Goal: Task Accomplishment & Management: Complete application form

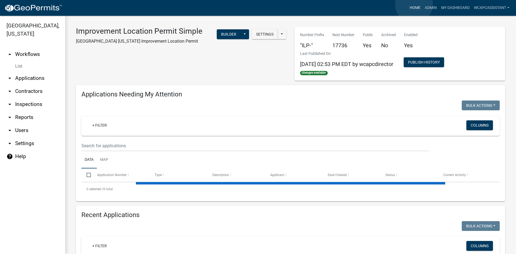
click at [414, 4] on link "Home" at bounding box center [414, 8] width 15 height 10
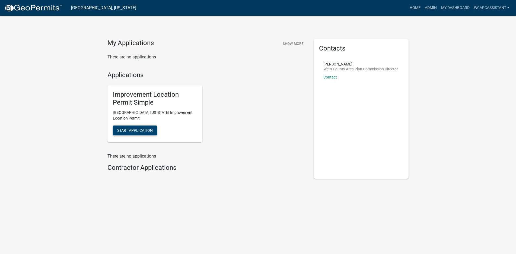
click at [142, 129] on span "Start Application" at bounding box center [135, 130] width 36 height 4
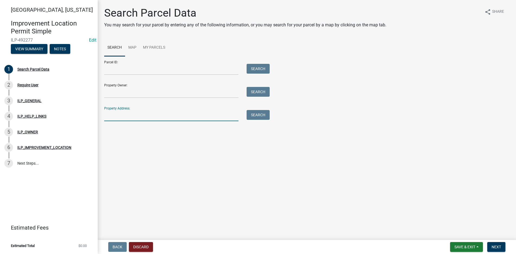
click at [113, 118] on input "Property Address:" at bounding box center [171, 115] width 134 height 11
click at [258, 113] on button "Search" at bounding box center [258, 115] width 23 height 10
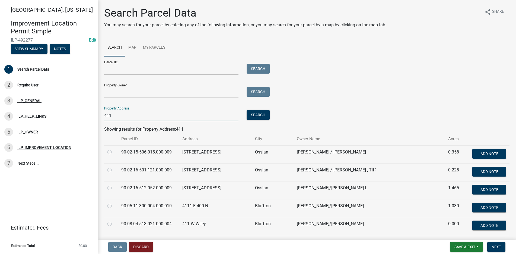
click at [116, 116] on input "411" at bounding box center [171, 115] width 134 height 11
click at [261, 113] on button "Search" at bounding box center [258, 115] width 23 height 10
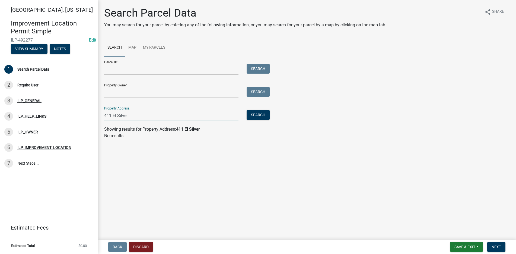
click at [134, 117] on input "411 El Silver" at bounding box center [171, 115] width 134 height 11
type input "411 E Silver"
click at [255, 114] on button "Search" at bounding box center [258, 115] width 23 height 10
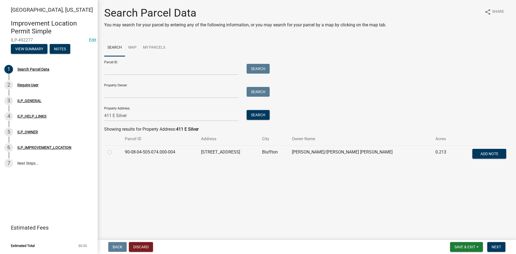
click at [114, 149] on label at bounding box center [114, 149] width 0 height 0
click at [114, 152] on input "radio" at bounding box center [116, 151] width 4 height 4
radio input "true"
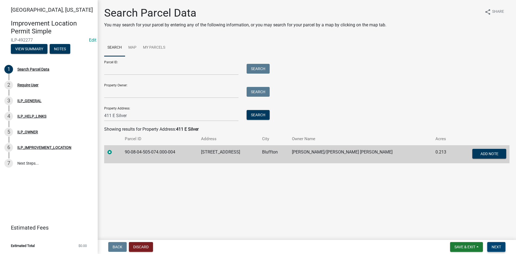
click at [499, 245] on span "Next" at bounding box center [495, 246] width 9 height 4
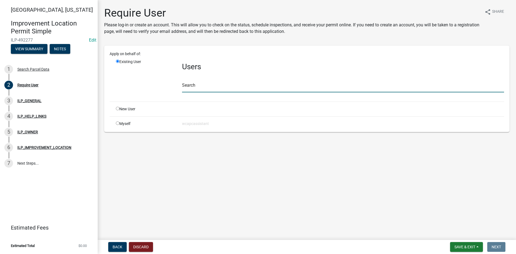
click at [200, 87] on input "text" at bounding box center [343, 86] width 322 height 11
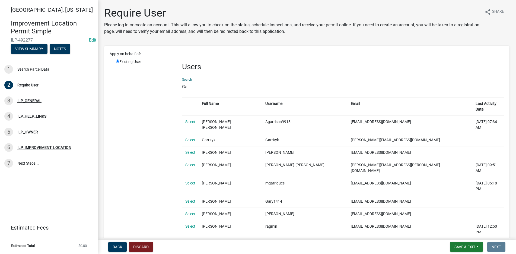
type input "G"
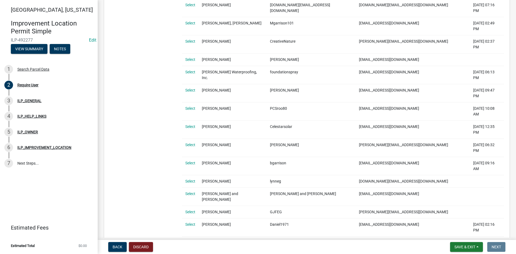
scroll to position [271, 0]
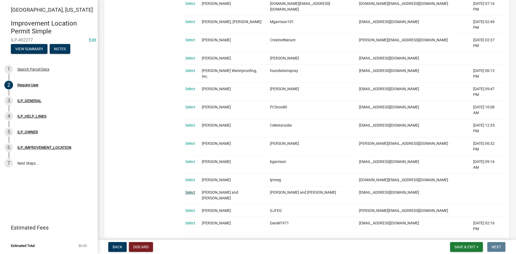
type input "[PERSON_NAME]"
click at [187, 190] on link "Select" at bounding box center [190, 192] width 10 height 4
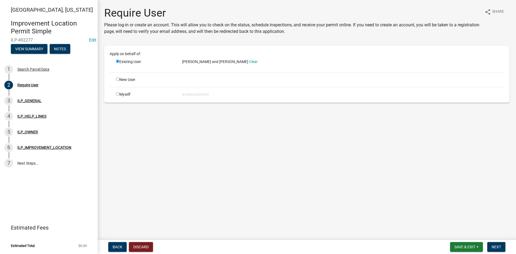
scroll to position [0, 0]
click at [496, 244] on button "Next" at bounding box center [496, 247] width 18 height 10
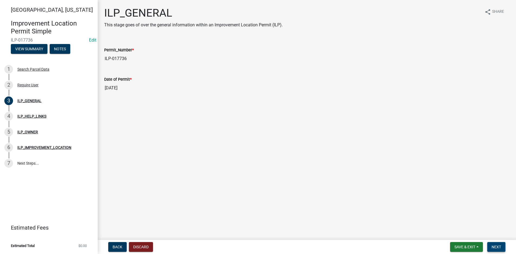
click at [498, 245] on span "Next" at bounding box center [495, 246] width 9 height 4
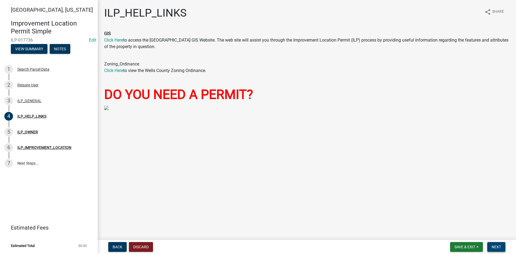
click at [494, 245] on span "Next" at bounding box center [495, 246] width 9 height 4
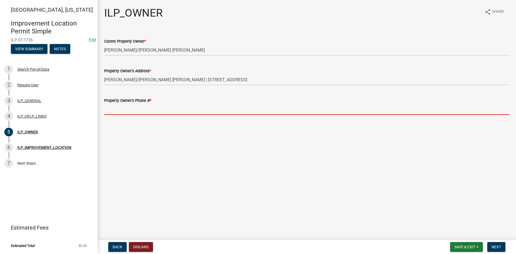
click at [119, 113] on input "Property Owner's Phone # *" at bounding box center [306, 109] width 405 height 11
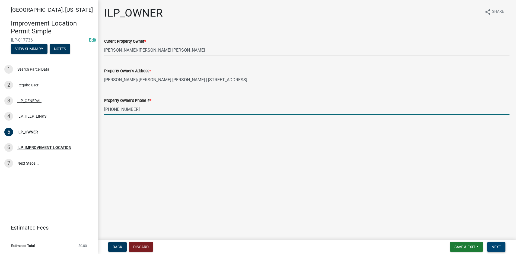
type input "260-273-5906"
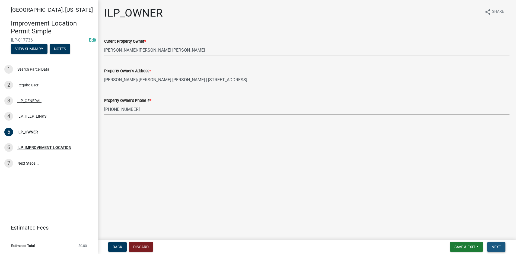
click at [501, 247] on button "Next" at bounding box center [496, 247] width 18 height 10
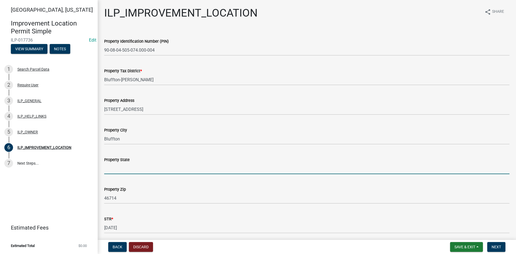
click at [108, 171] on input "Property State" at bounding box center [306, 168] width 405 height 11
type input "[US_STATE]"
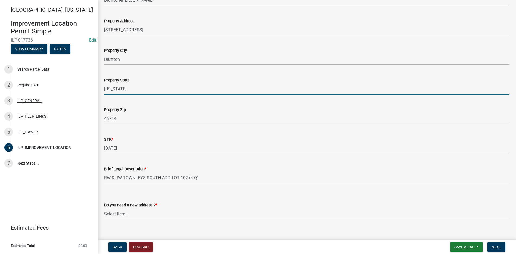
scroll to position [87, 0]
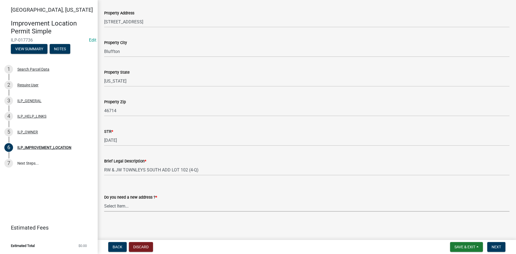
click at [124, 203] on select "Select Item... YES NO" at bounding box center [306, 205] width 405 height 11
click at [104, 200] on select "Select Item... YES NO" at bounding box center [306, 205] width 405 height 11
select select "03ef64e6-f0ff-43c9-aded-972c487e3507"
click at [495, 245] on span "Next" at bounding box center [495, 246] width 9 height 4
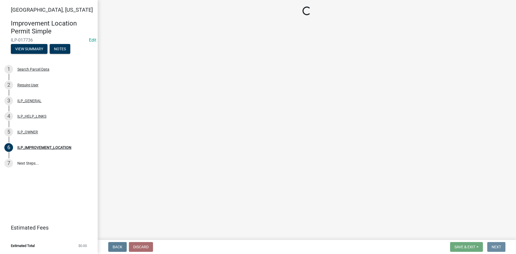
scroll to position [0, 0]
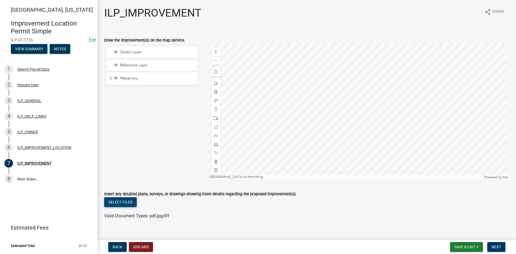
click at [118, 200] on button "Select files" at bounding box center [120, 202] width 33 height 10
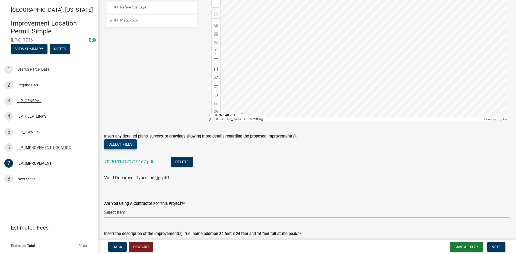
scroll to position [190, 0]
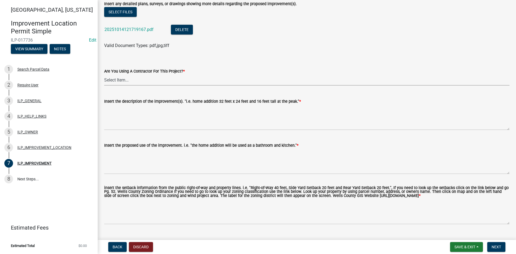
click at [119, 79] on select "Select Item... YES NO" at bounding box center [306, 79] width 405 height 11
click at [104, 74] on select "Select Item... YES NO" at bounding box center [306, 79] width 405 height 11
select select "71b507d0-569d-4a0a-b334-f72445909e69"
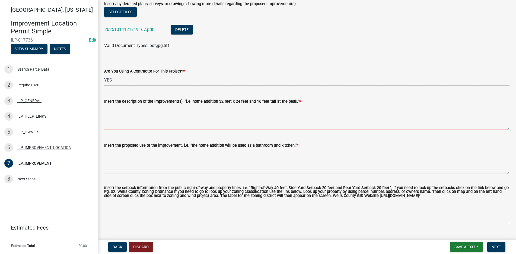
click at [110, 111] on textarea "Insert the description of the improvement(s). "i.e. home addition 32 feet x 24 …" at bounding box center [306, 116] width 405 height 25
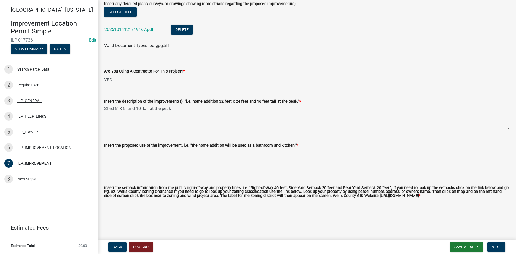
type textarea "Shed 8' X 8' and 10' tall at the peak"
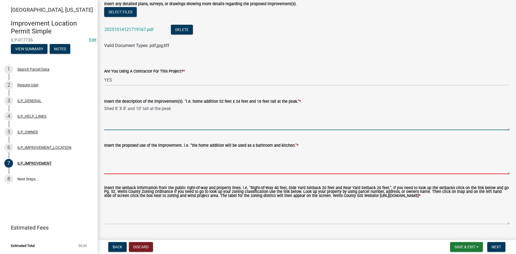
click at [112, 150] on textarea "Insert the proposed use of the improvement. i.e. "the home addition will be use…" at bounding box center [306, 160] width 405 height 25
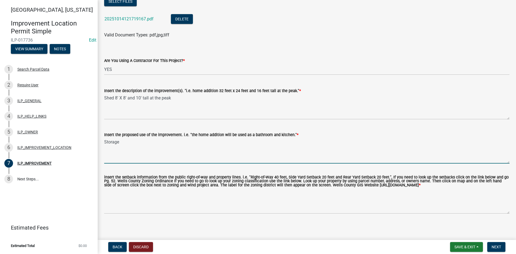
scroll to position [206, 0]
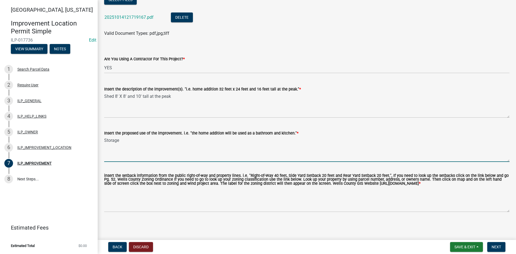
type textarea "Storage"
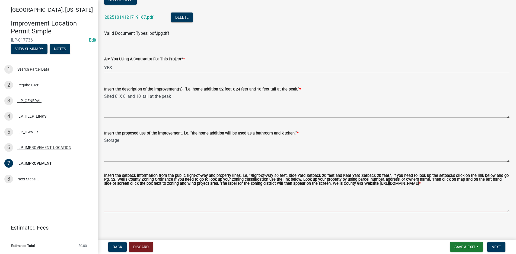
click at [115, 192] on textarea "insert the setback information from the public right-of-way and property lines.…" at bounding box center [306, 198] width 405 height 25
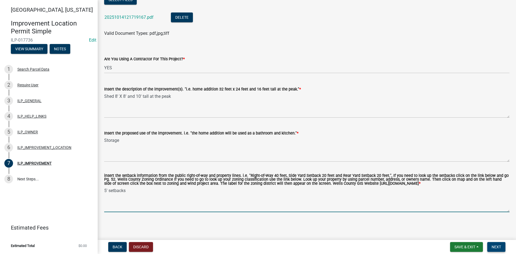
type textarea "5' setbacks"
click at [498, 245] on span "Next" at bounding box center [495, 246] width 9 height 4
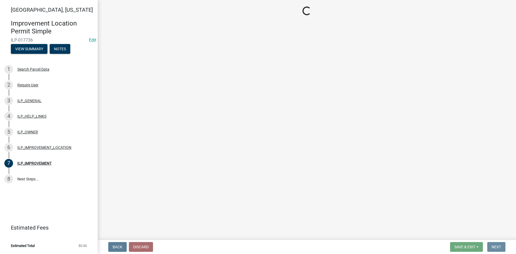
scroll to position [0, 0]
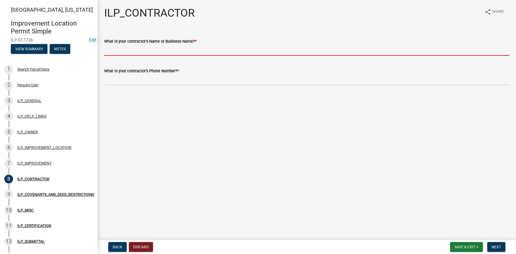
click at [118, 50] on input "What is your contractor's Name or Business Name? *" at bounding box center [306, 49] width 405 height 11
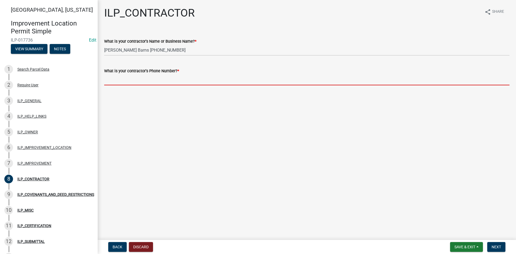
click at [109, 84] on input "What is your contractor's Phone Number? *" at bounding box center [306, 79] width 405 height 11
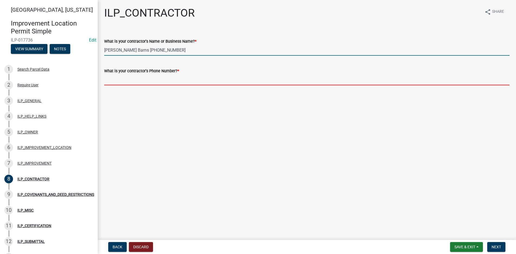
click at [156, 52] on input "Yoder Barns 260-760-5745" at bounding box center [306, 49] width 405 height 11
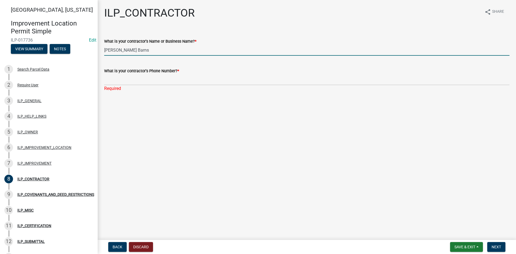
type input "Yoder Barns"
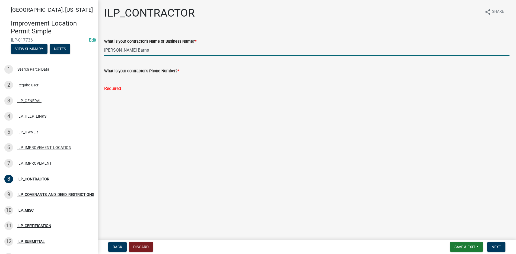
click at [109, 79] on input "What is your contractor's Phone Number? *" at bounding box center [306, 79] width 405 height 11
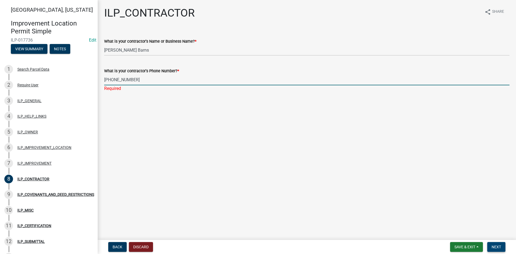
type input "260-760-5745"
click at [493, 244] on button "Next" at bounding box center [496, 247] width 18 height 10
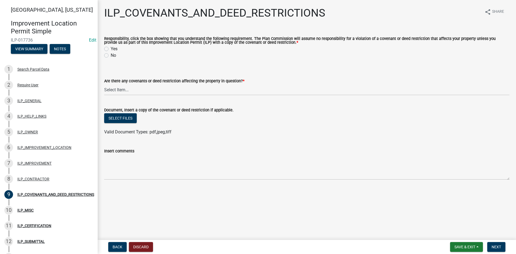
click at [111, 48] on label "Yes" at bounding box center [114, 49] width 7 height 7
click at [111, 48] on input "Yes" at bounding box center [113, 48] width 4 height 4
radio input "true"
click at [123, 90] on select "Select Item... YES NO" at bounding box center [306, 89] width 405 height 11
click at [104, 84] on select "Select Item... YES NO" at bounding box center [306, 89] width 405 height 11
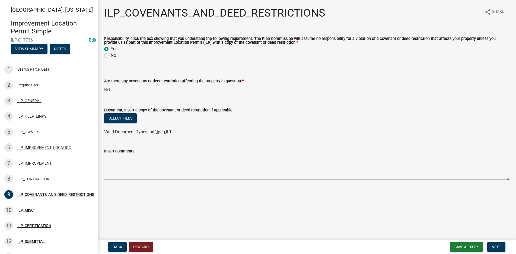
select select "8e2002f1-ace1-422c-92a0-aa7ffd64ff05"
click at [498, 245] on span "Next" at bounding box center [495, 246] width 9 height 4
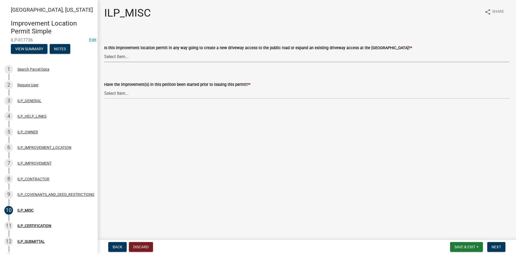
click at [128, 53] on select "Select Item... YES NO" at bounding box center [306, 56] width 405 height 11
click at [104, 51] on select "Select Item... YES NO" at bounding box center [306, 56] width 405 height 11
select select "efdfc372-da28-48aa-82f0-d86e80c7002d"
click at [112, 94] on select "Select Item... YES NO" at bounding box center [306, 93] width 405 height 11
click at [104, 88] on select "Select Item... YES NO" at bounding box center [306, 93] width 405 height 11
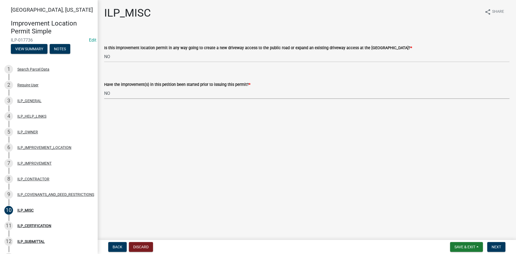
select select "87690217-1c5d-4f3f-89a3-85c12ce3295a"
click at [493, 244] on span "Next" at bounding box center [495, 246] width 9 height 4
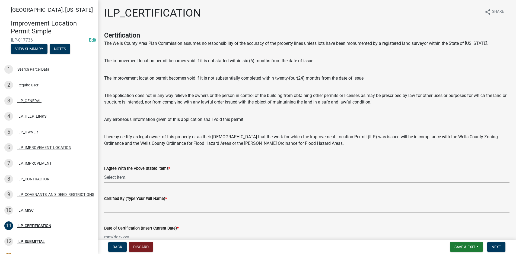
click at [120, 177] on select "Select Item... Yes" at bounding box center [306, 176] width 405 height 11
click at [104, 171] on select "Select Item... Yes" at bounding box center [306, 176] width 405 height 11
select select "bd96893d-fc5a-4886-96bc-c23f48f60341"
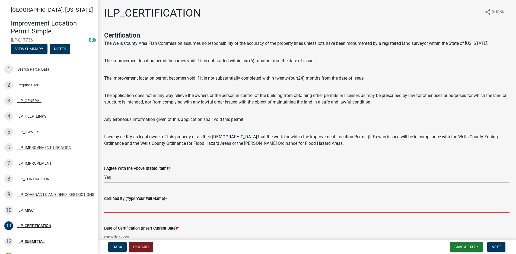
click at [111, 209] on input "Certified By (Type Your Full Name) *" at bounding box center [306, 207] width 405 height 11
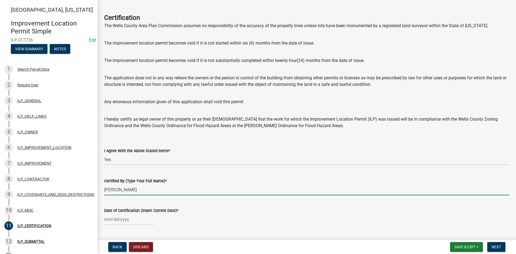
scroll to position [31, 0]
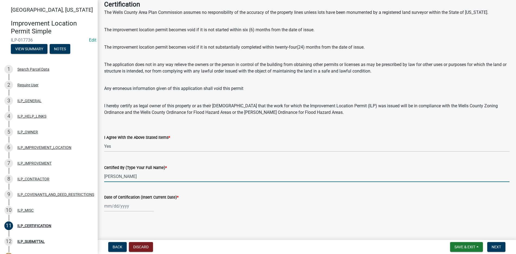
type input "Beth Garrison"
select select "10"
select select "2025"
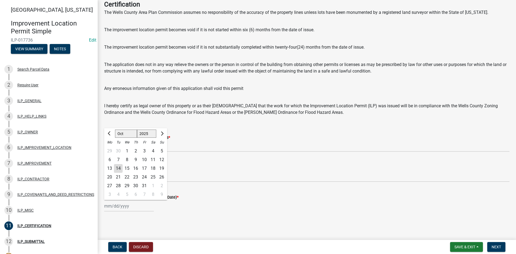
click at [112, 205] on div "Jan Feb Mar Apr May Jun Jul Aug Sep Oct Nov Dec 1525 1526 1527 1528 1529 1530 1…" at bounding box center [129, 205] width 50 height 11
click at [118, 167] on div "14" at bounding box center [118, 168] width 9 height 9
type input "[DATE]"
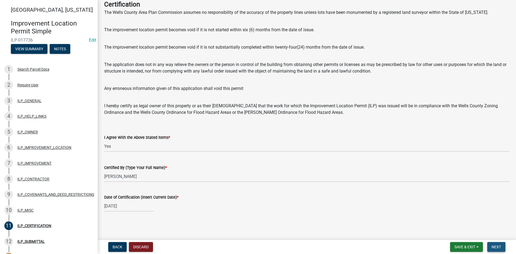
click at [497, 245] on span "Next" at bounding box center [495, 246] width 9 height 4
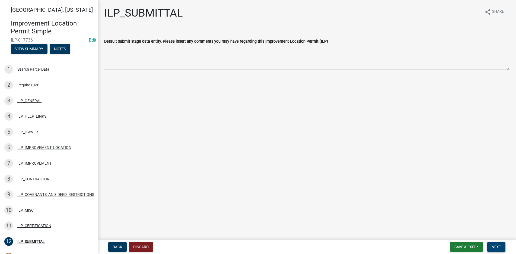
click at [497, 247] on span "Next" at bounding box center [495, 246] width 9 height 4
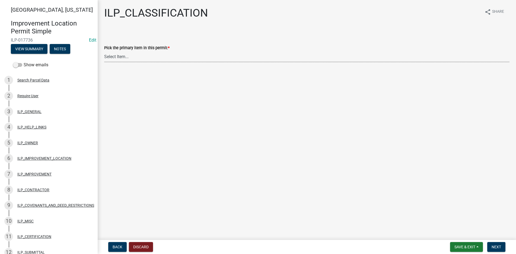
click at [122, 53] on select "Select Item... Accessory Structure (Addition) Accessory Structure (NEW) Busines…" at bounding box center [306, 56] width 405 height 11
click at [104, 51] on select "Select Item... Accessory Structure (Addition) Accessory Structure (NEW) Busines…" at bounding box center [306, 56] width 405 height 11
select select "119b830e-a7a9-4285-be0b-a69d75da8c1b"
click at [499, 243] on button "Next" at bounding box center [496, 247] width 18 height 10
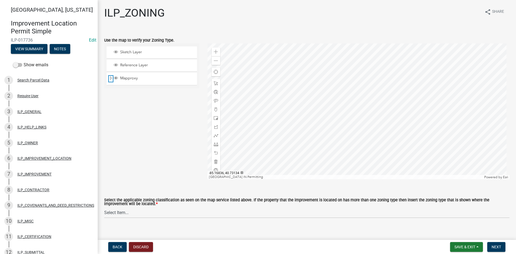
click at [111, 77] on span "Expand" at bounding box center [111, 78] width 4 height 5
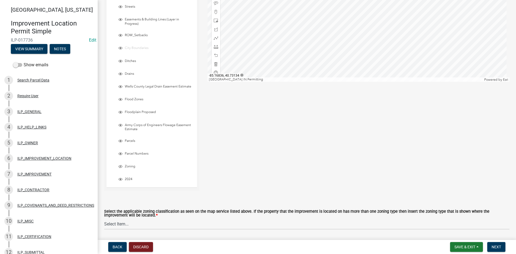
scroll to position [108, 0]
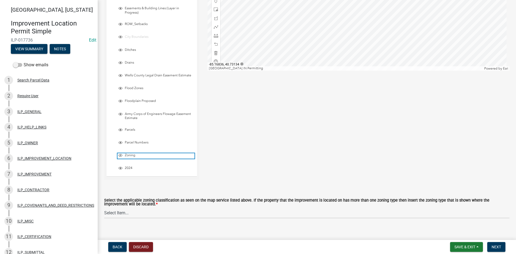
click at [120, 153] on span "Layer List" at bounding box center [120, 155] width 4 height 4
click at [122, 213] on select "Select Item... A-1 "Agricultural Intensive" A-R "Agricultural Residential" S-1 …" at bounding box center [306, 212] width 405 height 11
click at [104, 207] on select "Select Item... A-1 "Agricultural Intensive" A-R "Agricultural Residential" S-1 …" at bounding box center [306, 212] width 405 height 11
select select "0b5c18ea-7879-4237-8996-a8c75eed875b"
click at [492, 245] on span "Next" at bounding box center [495, 246] width 9 height 4
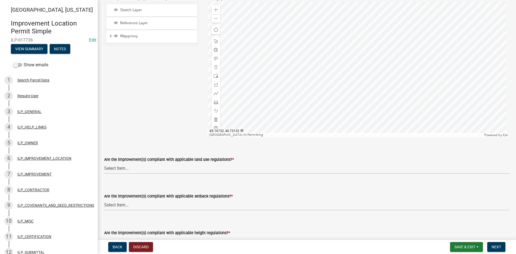
scroll to position [54, 0]
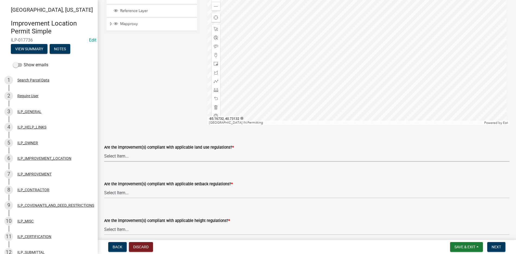
click at [117, 155] on select "Select Item... YES NO" at bounding box center [306, 155] width 405 height 11
click at [104, 150] on select "Select Item... YES NO" at bounding box center [306, 155] width 405 height 11
select select "83ffa5df-1258-41bd-a108-9f2370541ef9"
click at [116, 193] on select "Select Item... YES NO" at bounding box center [306, 192] width 405 height 11
click at [104, 187] on select "Select Item... YES NO" at bounding box center [306, 192] width 405 height 11
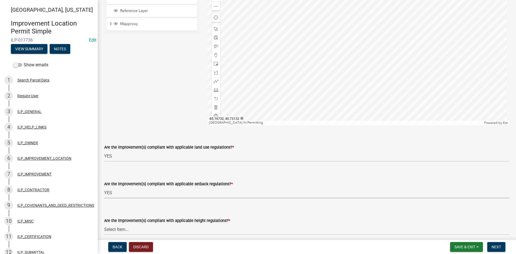
select select "e76e6c03-c199-4125-95d7-daca193c3739"
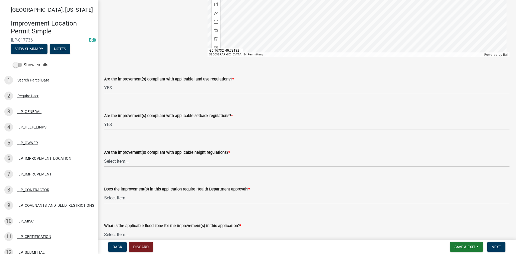
scroll to position [136, 0]
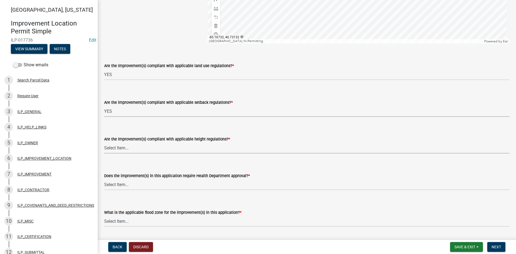
click at [122, 148] on select "Select Item... YES NO" at bounding box center [306, 147] width 405 height 11
click at [104, 142] on select "Select Item... YES NO" at bounding box center [306, 147] width 405 height 11
select select "b2795382-5a5c-496e-8f40-9eac2bba8e54"
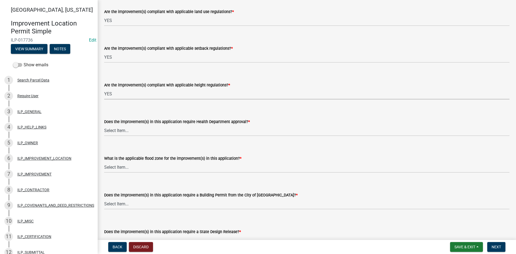
scroll to position [190, 0]
click at [109, 130] on select "Select Item... YES NO" at bounding box center [306, 129] width 405 height 11
click at [104, 124] on select "Select Item... YES NO" at bounding box center [306, 129] width 405 height 11
select select "2cf99e9a-fd48-429a-ab01-6241dd9ef86f"
click at [112, 164] on select "Select Item... AE-Floodway "Studied 1% Flood Zone Under State of Indiana Jurisd…" at bounding box center [306, 166] width 405 height 11
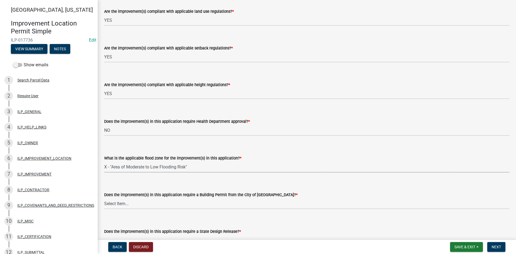
click at [104, 161] on select "Select Item... AE-Floodway "Studied 1% Flood Zone Under State of Indiana Jurisd…" at bounding box center [306, 166] width 405 height 11
select select "546a9c8a-0bf2-4128-b2a0-21aece03a164"
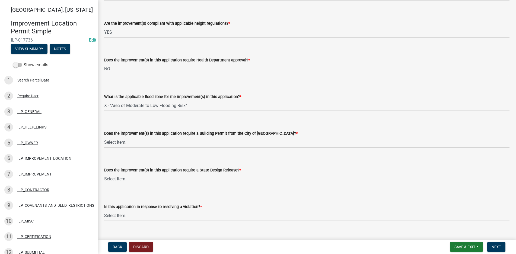
scroll to position [271, 0]
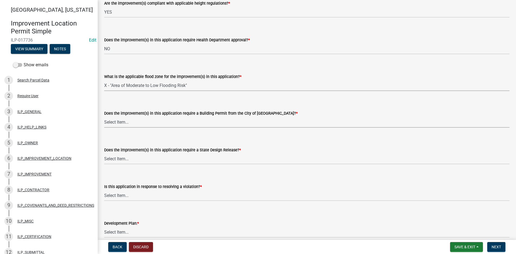
click at [110, 119] on select "Select Item... YES NO" at bounding box center [306, 121] width 405 height 11
click at [104, 116] on select "Select Item... YES NO" at bounding box center [306, 121] width 405 height 11
select select "3dde91a6-95a6-42fe-ae60-c75c292f8dd0"
click at [114, 159] on select "Select Item... YES NO" at bounding box center [306, 158] width 405 height 11
click at [104, 153] on select "Select Item... YES NO" at bounding box center [306, 158] width 405 height 11
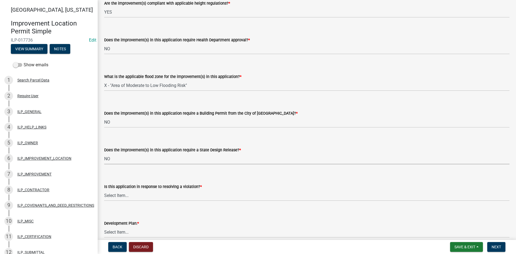
select select "3e29b85e-0a39-40b5-813f-a0c180e4f93d"
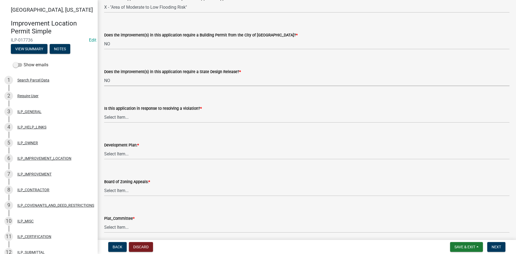
scroll to position [353, 0]
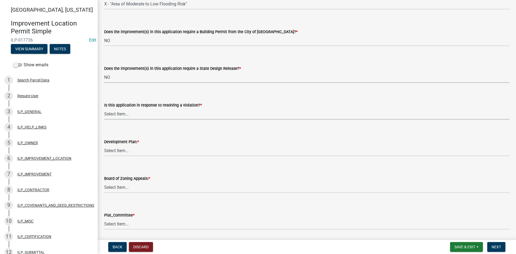
click at [120, 113] on select "Select Item... YES NO" at bounding box center [306, 113] width 405 height 11
click at [104, 108] on select "Select Item... YES NO" at bounding box center [306, 113] width 405 height 11
select select "296d3b28-03f6-4b85-9592-a9e1e0e51d18"
click at [119, 149] on select "Select Item... YES NO" at bounding box center [306, 150] width 405 height 11
click at [104, 145] on select "Select Item... YES NO" at bounding box center [306, 150] width 405 height 11
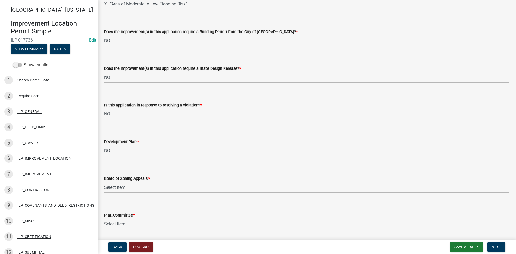
select select "f492072b-a2fa-4f7c-8f99-9e809c6c526f"
drag, startPoint x: 112, startPoint y: 182, endPoint x: 113, endPoint y: 187, distance: 5.0
click at [112, 182] on select "Select Item... YES NO" at bounding box center [306, 186] width 405 height 11
click at [104, 181] on select "Select Item... YES NO" at bounding box center [306, 186] width 405 height 11
select select "91f2ca91-6260-441c-87d8-e38016df5c96"
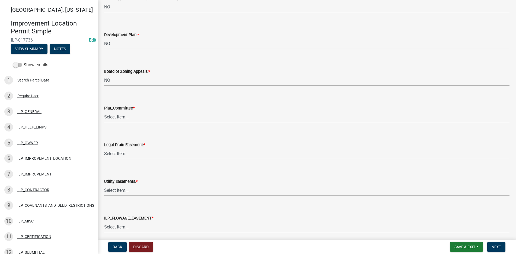
scroll to position [461, 0]
click at [116, 114] on select "Select Item... YES NO" at bounding box center [306, 115] width 405 height 11
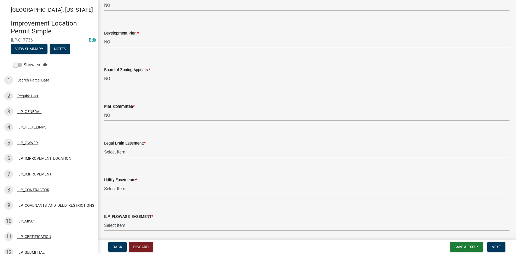
click at [104, 110] on select "Select Item... YES NO" at bounding box center [306, 115] width 405 height 11
select select "63238f16-a362-487f-83af-24d0c8cf3edd"
click at [111, 149] on select "Select Item... YES NO" at bounding box center [306, 151] width 405 height 11
click at [104, 146] on select "Select Item... YES NO" at bounding box center [306, 151] width 405 height 11
select select "4de29e95-b13a-4926-a5fe-83364331169b"
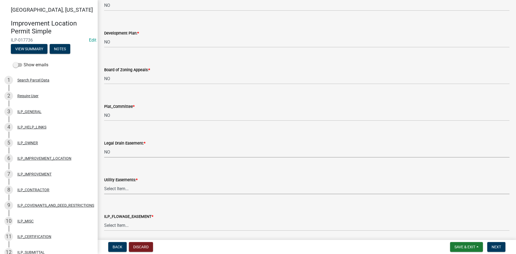
click at [110, 186] on select "Select Item... YES NO" at bounding box center [306, 188] width 405 height 11
click at [104, 183] on select "Select Item... YES NO" at bounding box center [306, 188] width 405 height 11
select select "8e424161-7bf1-4e33-adf9-a347c03eff2b"
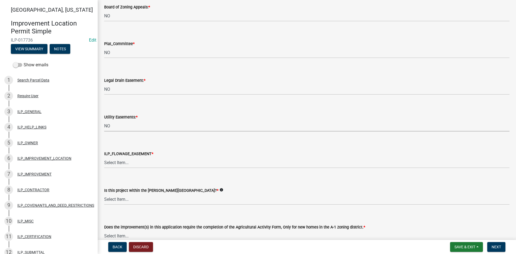
scroll to position [542, 0]
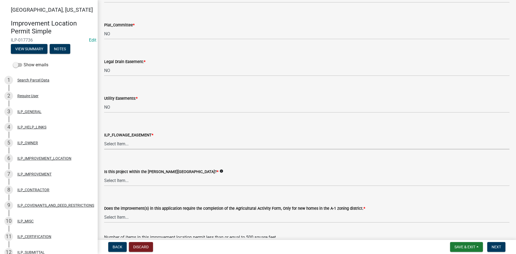
click at [123, 142] on select "Select Item... Not in or near the Army Corp of Engineers Flowage Easement. Proj…" at bounding box center [306, 143] width 405 height 11
click at [104, 138] on select "Select Item... Not in or near the Army Corp of Engineers Flowage Easement. Proj…" at bounding box center [306, 143] width 405 height 11
select select "bdd9c930-c7fe-4770-81ee-2c29cf953f8b"
click at [122, 178] on select "Select Item... Yes No" at bounding box center [306, 180] width 405 height 11
click at [104, 175] on select "Select Item... Yes No" at bounding box center [306, 180] width 405 height 11
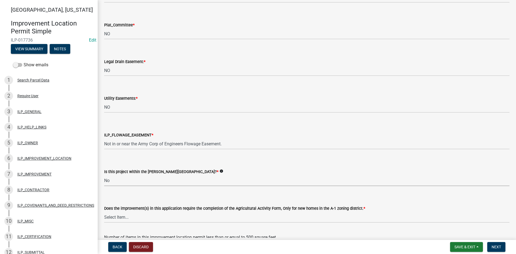
select select "c22a6da1-a4b9-4a20-9552-3c4da3c32bc7"
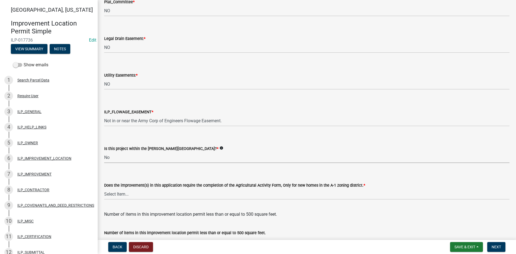
scroll to position [597, 0]
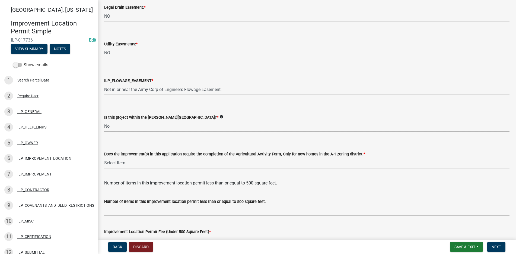
click at [131, 161] on select "Select Item... YES NO" at bounding box center [306, 162] width 405 height 11
click at [104, 157] on select "Select Item... YES NO" at bounding box center [306, 162] width 405 height 11
select select "b8432f74-40d2-4ff6-ba31-770d91760c6e"
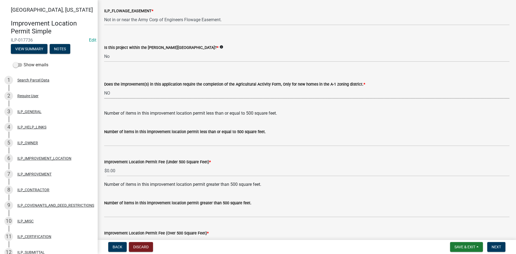
scroll to position [702, 0]
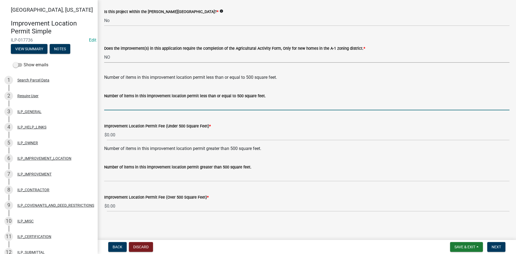
click at [111, 106] on input "text" at bounding box center [306, 104] width 405 height 11
type input "1"
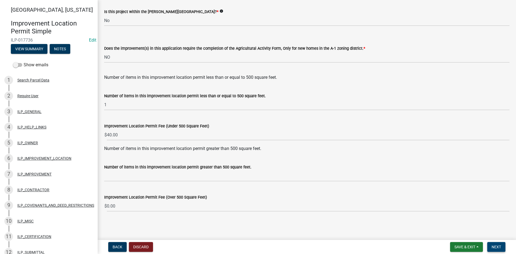
click at [501, 244] on span "Next" at bounding box center [495, 246] width 9 height 4
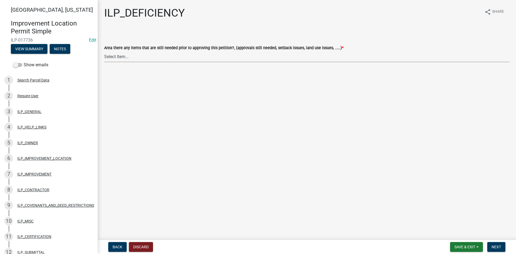
click at [106, 56] on select "Select Item... YES NO" at bounding box center [306, 56] width 405 height 11
click at [104, 51] on select "Select Item... YES NO" at bounding box center [306, 56] width 405 height 11
select select "88f51f67-ad00-412f-ad25-d9a24cd42bdb"
click at [497, 245] on span "Next" at bounding box center [495, 246] width 9 height 4
click at [128, 57] on select "Select Item... Denied Approved" at bounding box center [306, 56] width 405 height 11
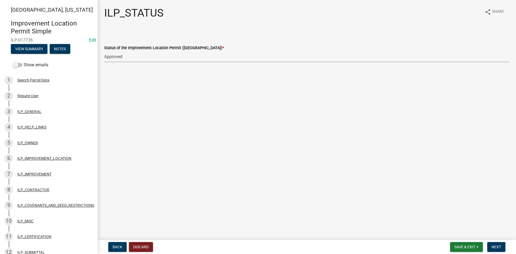
click at [104, 51] on select "Select Item... Denied Approved" at bounding box center [306, 56] width 405 height 11
select select "676ca0ef-d742-4b5a-a79e-763cf2a28fc9"
click at [498, 246] on span "Next" at bounding box center [495, 246] width 9 height 4
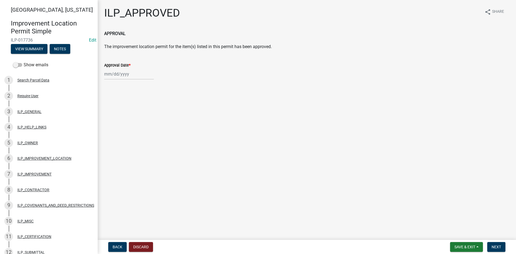
click at [113, 73] on div at bounding box center [129, 73] width 50 height 11
select select "10"
select select "2025"
click at [118, 118] on div "14" at bounding box center [118, 120] width 9 height 9
type input "[DATE]"
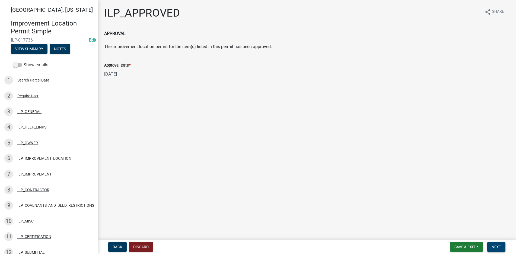
click at [498, 245] on span "Next" at bounding box center [495, 246] width 9 height 4
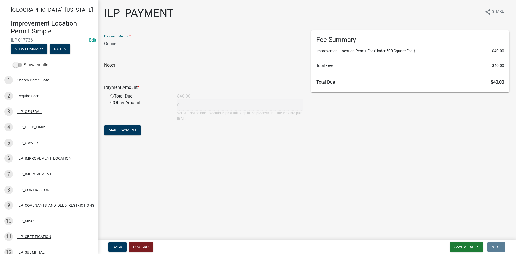
click at [121, 41] on select "Credit Card POS Check Cash Online" at bounding box center [203, 43] width 199 height 11
select select "2: 1"
click at [104, 38] on select "Credit Card POS Check Cash Online" at bounding box center [203, 43] width 199 height 11
click at [111, 94] on input "radio" at bounding box center [112, 96] width 4 height 4
radio input "true"
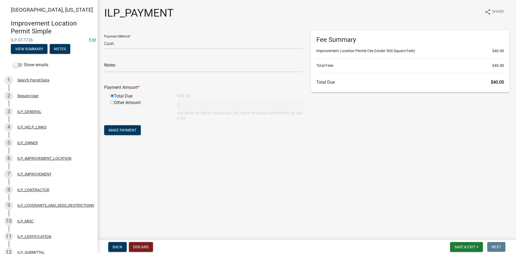
type input "40"
click at [125, 128] on span "Make Payment" at bounding box center [122, 130] width 28 height 4
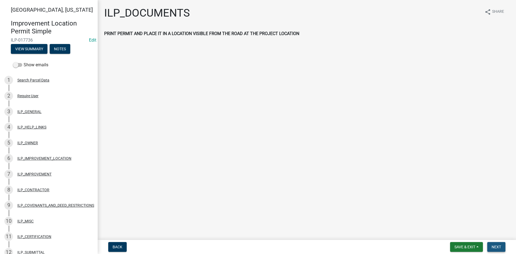
click at [497, 247] on span "Next" at bounding box center [495, 246] width 9 height 4
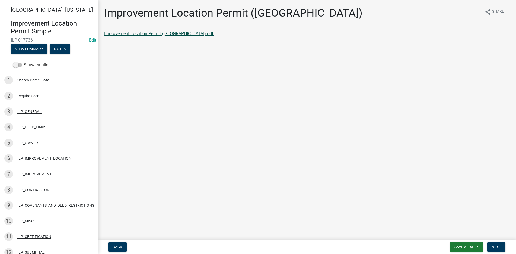
click at [161, 33] on link "Improvement Location Permit (ILP).pdf" at bounding box center [158, 33] width 109 height 5
click at [500, 244] on span "Next" at bounding box center [495, 246] width 9 height 4
click at [145, 32] on link "Improvement Location Permit (ILP)(Form).pdf" at bounding box center [148, 33] width 88 height 5
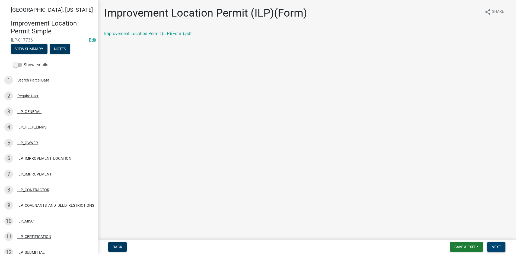
click at [497, 247] on span "Next" at bounding box center [495, 246] width 9 height 4
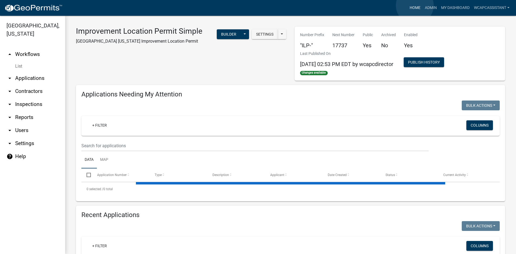
click at [415, 5] on link "Home" at bounding box center [414, 8] width 15 height 10
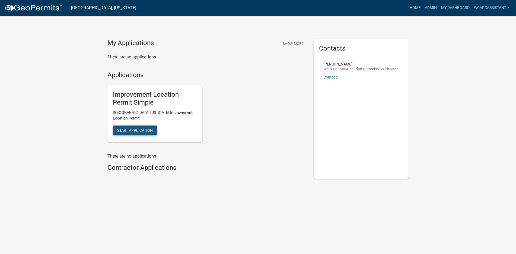
click at [142, 128] on span "Start Application" at bounding box center [135, 130] width 36 height 4
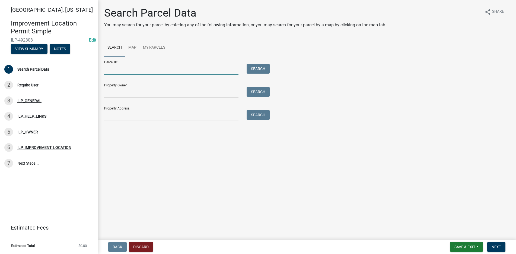
click at [109, 72] on input "Parcel ID:" at bounding box center [171, 69] width 134 height 11
type input "900409400007000016"
click at [259, 66] on button "Search" at bounding box center [258, 69] width 23 height 10
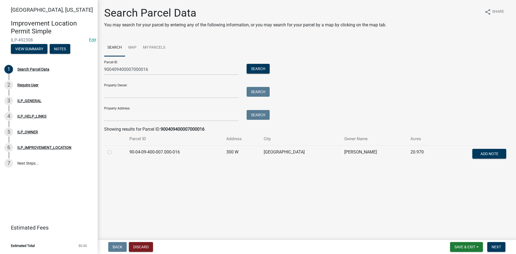
click at [114, 149] on label at bounding box center [114, 149] width 0 height 0
click at [114, 151] on input "radio" at bounding box center [116, 151] width 4 height 4
radio input "true"
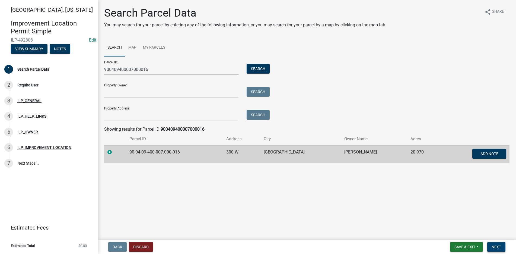
click at [498, 245] on span "Next" at bounding box center [495, 246] width 9 height 4
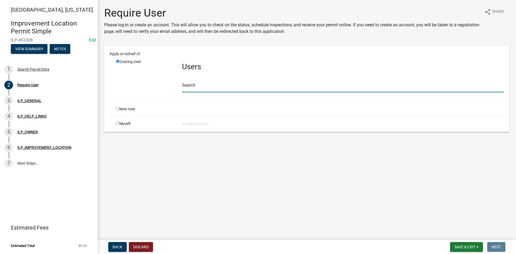
click at [201, 86] on input "text" at bounding box center [343, 86] width 322 height 11
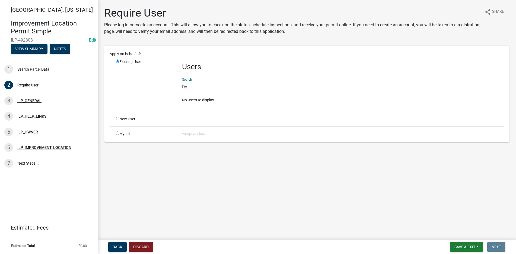
type input "D"
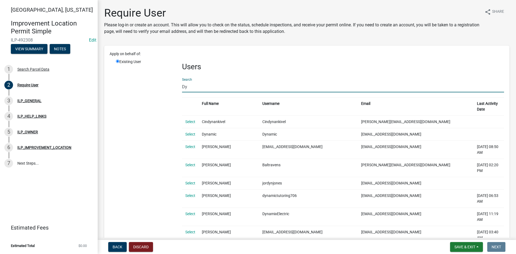
type input "D"
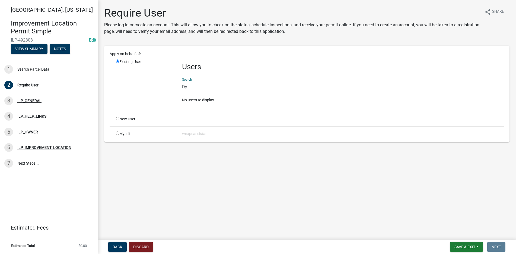
type input "D"
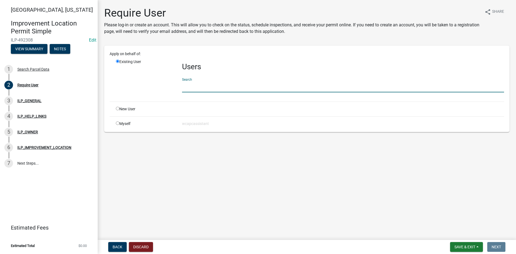
type input "S"
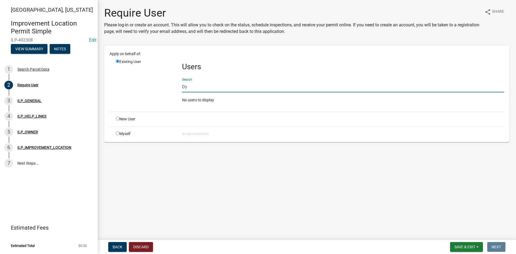
type input "D"
type input "B"
type input "H"
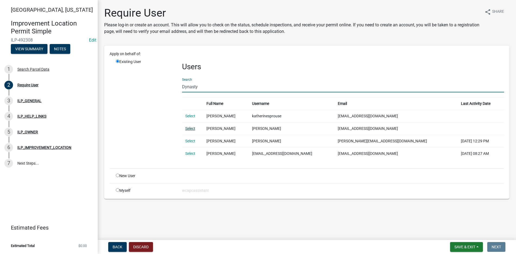
type input "Dynasty"
click at [190, 127] on link "Select" at bounding box center [190, 128] width 10 height 4
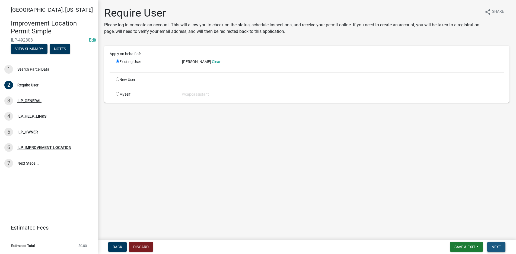
click at [501, 245] on span "Next" at bounding box center [495, 246] width 9 height 4
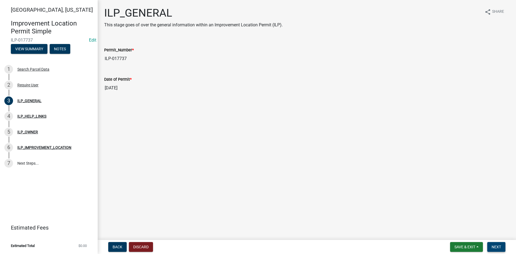
click at [498, 244] on button "Next" at bounding box center [496, 247] width 18 height 10
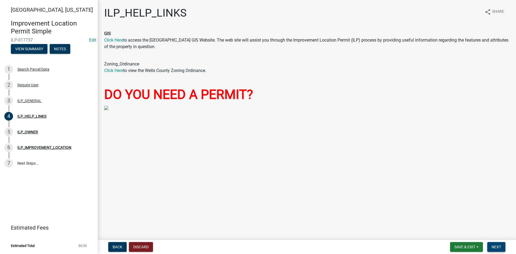
click at [498, 244] on button "Next" at bounding box center [496, 247] width 18 height 10
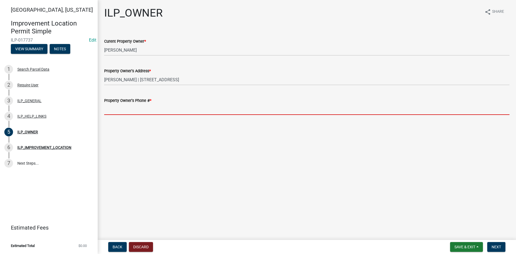
click at [112, 112] on input "Property Owner's Phone # *" at bounding box center [306, 109] width 405 height 11
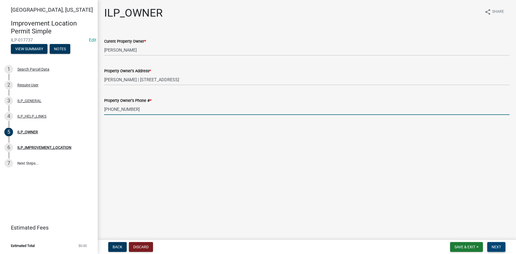
type input "[PHONE_NUMBER]"
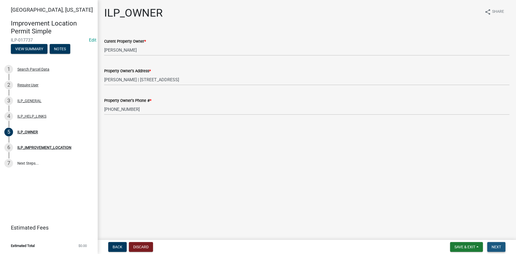
click at [497, 243] on button "Next" at bounding box center [496, 247] width 18 height 10
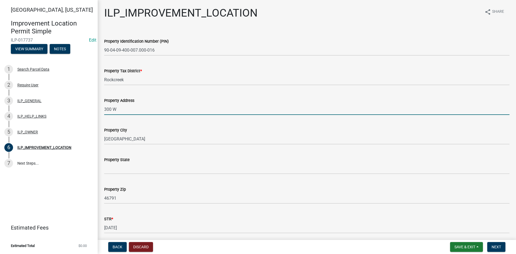
click at [119, 109] on input "300 W" at bounding box center [306, 109] width 405 height 11
type input "3"
type input "[STREET_ADDRESS]"
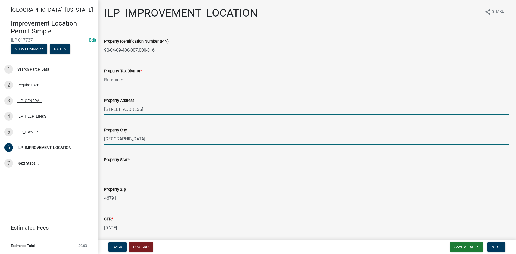
click at [125, 139] on input "[GEOGRAPHIC_DATA]" at bounding box center [306, 138] width 405 height 11
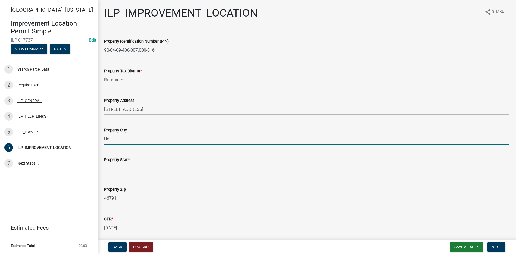
type input "U"
type input "[PERSON_NAME]"
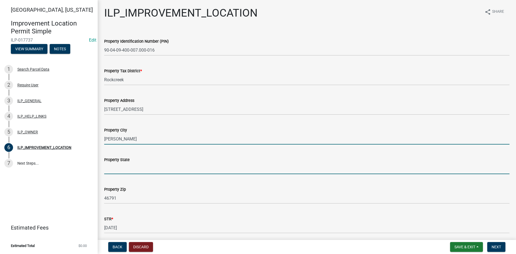
click at [117, 165] on input "Property State" at bounding box center [306, 168] width 405 height 11
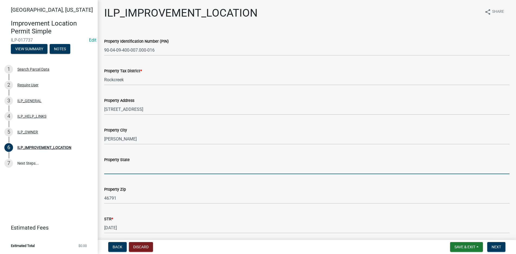
type input "[US_STATE]"
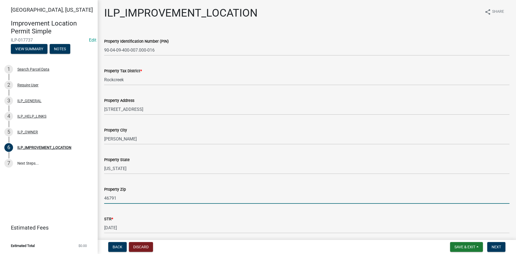
click at [117, 198] on input "46791" at bounding box center [306, 197] width 405 height 11
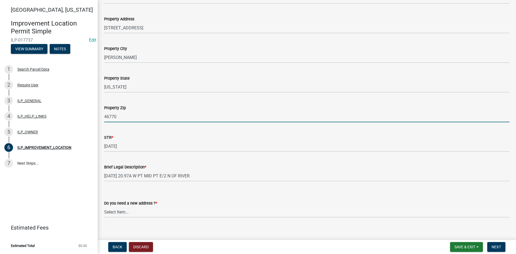
scroll to position [87, 0]
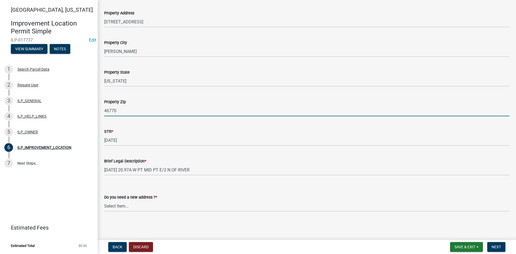
type input "46770"
click at [119, 204] on select "Select Item... YES NO" at bounding box center [306, 205] width 405 height 11
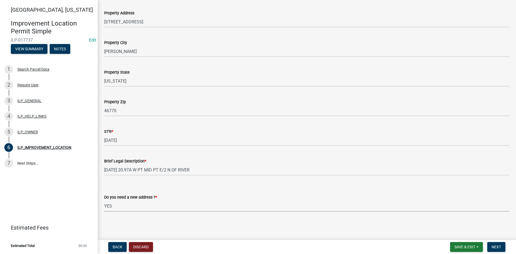
click at [104, 200] on select "Select Item... YES NO" at bounding box center [306, 205] width 405 height 11
select select "e4f94975-13b9-47c9-bb13-f719d4a0434e"
click at [499, 245] on span "Next" at bounding box center [495, 246] width 9 height 4
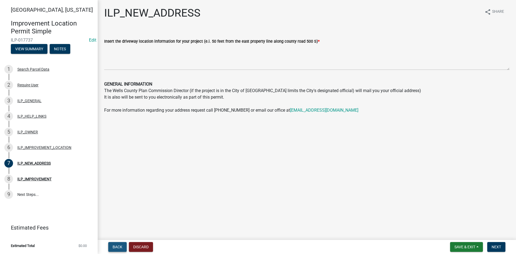
click at [116, 245] on span "Back" at bounding box center [118, 246] width 10 height 4
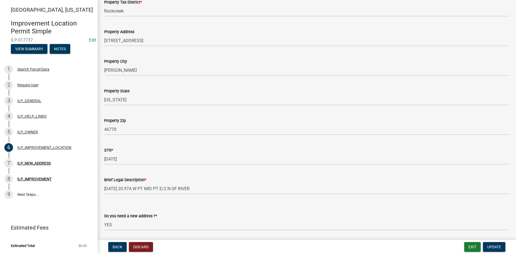
scroll to position [87, 0]
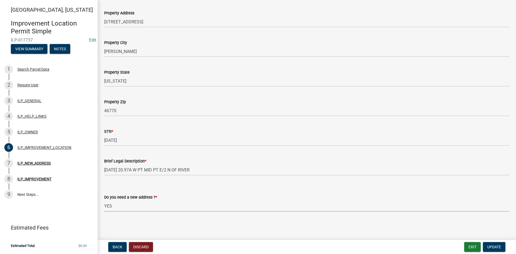
click at [108, 205] on select "Select Item... YES NO" at bounding box center [306, 205] width 405 height 11
click at [104, 200] on select "Select Item... YES NO" at bounding box center [306, 205] width 405 height 11
select select "03ef64e6-f0ff-43c9-aded-972c487e3507"
click at [494, 244] on span "Update" at bounding box center [494, 246] width 14 height 4
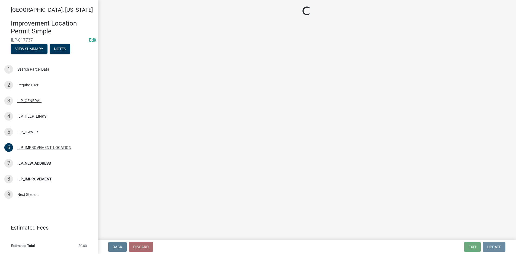
scroll to position [0, 0]
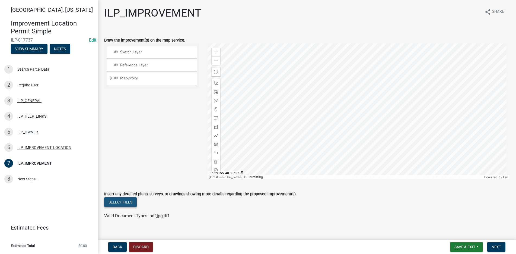
click at [127, 199] on button "Select files" at bounding box center [120, 202] width 33 height 10
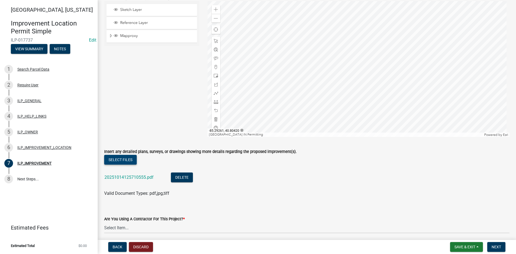
scroll to position [27, 0]
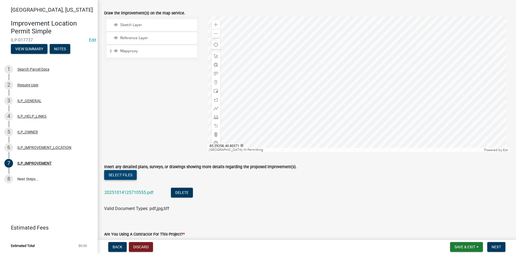
click at [128, 172] on button "Select files" at bounding box center [120, 175] width 33 height 10
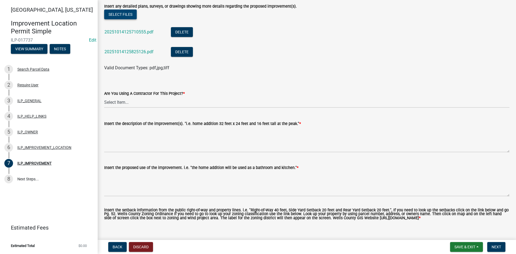
scroll to position [190, 0]
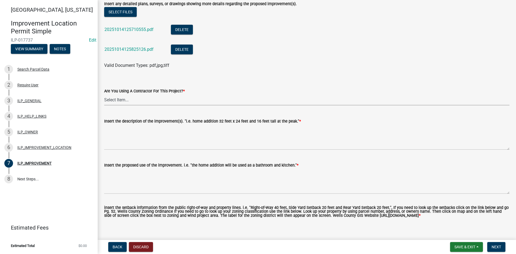
click at [115, 98] on select "Select Item... YES NO" at bounding box center [306, 99] width 405 height 11
click at [104, 94] on select "Select Item... YES NO" at bounding box center [306, 99] width 405 height 11
select select "71b507d0-569d-4a0a-b334-f72445909e69"
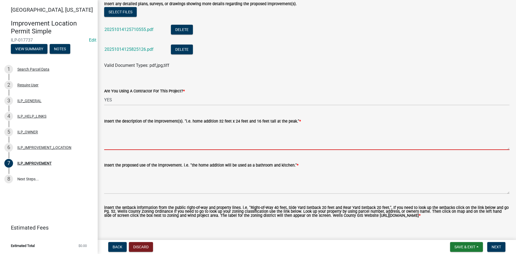
click at [115, 129] on textarea "Insert the description of the improvement(s). "i.e. home addition 32 feet x 24 …" at bounding box center [306, 136] width 405 height 25
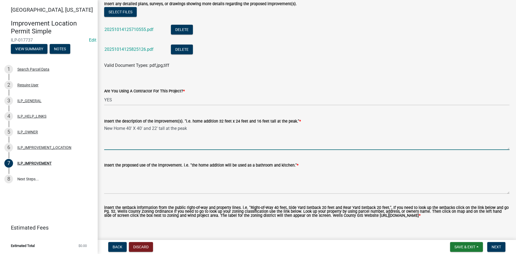
type textarea "New Home 40' X 40' and 22' tall at the peak"
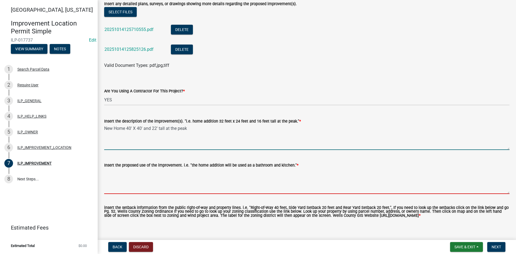
click at [113, 172] on textarea "Insert the proposed use of the improvement. i.e. "the home addition will be use…" at bounding box center [306, 180] width 405 height 25
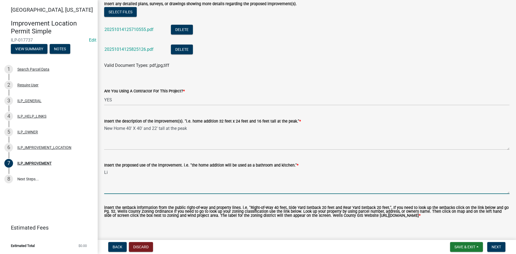
type textarea "L"
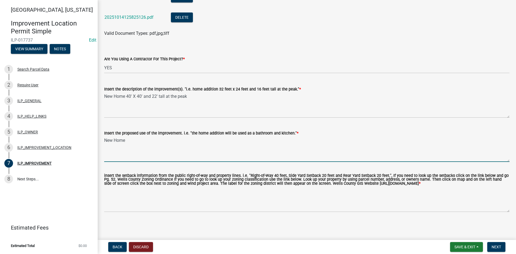
scroll to position [226, 0]
type textarea "New Home"
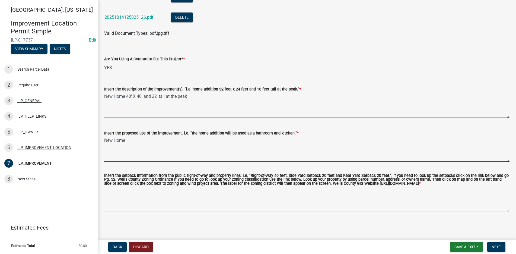
click at [115, 191] on textarea "insert the setback information from the public right-of-way and property lines.…" at bounding box center [306, 198] width 405 height 25
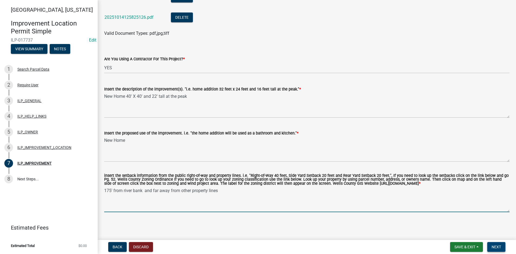
type textarea "175' from river bank and far away from other property lines"
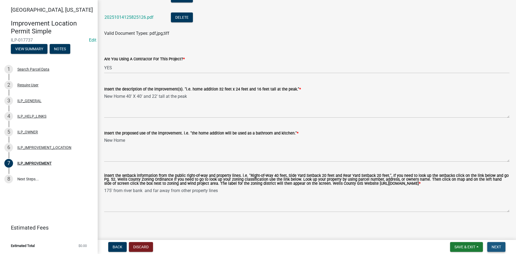
click at [496, 245] on span "Next" at bounding box center [495, 246] width 9 height 4
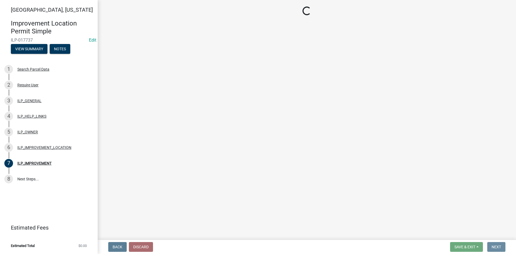
scroll to position [0, 0]
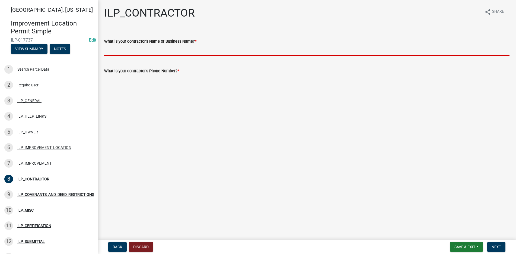
click at [111, 50] on input "What is your contractor's Name or Business Name? *" at bounding box center [306, 49] width 405 height 11
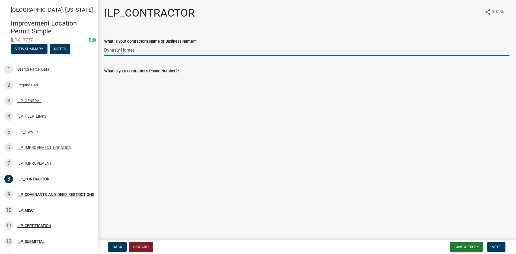
type input "Dynasty Homes"
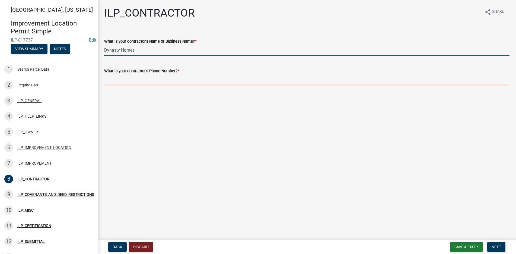
click at [119, 82] on input "What is your contractor's Phone Number? *" at bounding box center [306, 79] width 405 height 11
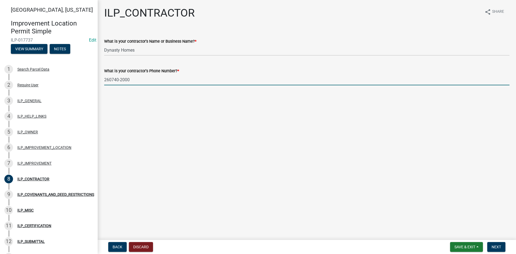
type input "260740-2000"
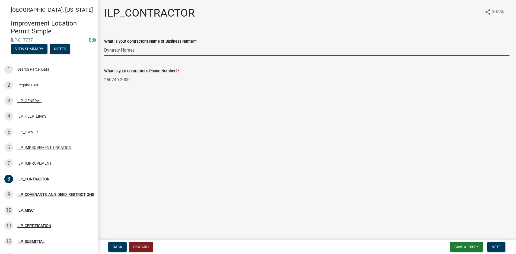
click at [138, 50] on input "Dynasty Homes" at bounding box center [306, 49] width 405 height 11
type input "Dynasty Homes- [PERSON_NAME]"
click at [500, 244] on span "Next" at bounding box center [495, 246] width 9 height 4
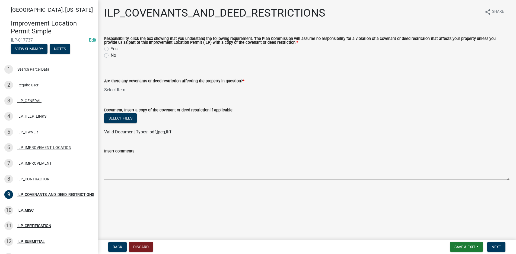
click at [111, 48] on label "Yes" at bounding box center [114, 49] width 7 height 7
click at [111, 48] on input "Yes" at bounding box center [113, 48] width 4 height 4
radio input "true"
click at [114, 85] on select "Select Item... YES NO" at bounding box center [306, 89] width 405 height 11
click at [104, 84] on select "Select Item... YES NO" at bounding box center [306, 89] width 405 height 11
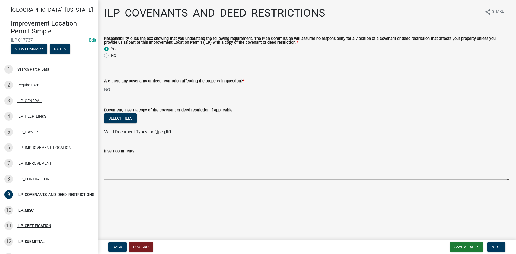
select select "8e2002f1-ace1-422c-92a0-aa7ffd64ff05"
click at [502, 244] on button "Next" at bounding box center [496, 247] width 18 height 10
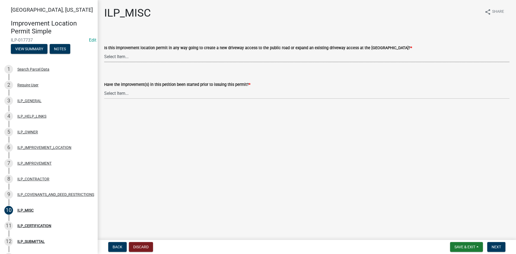
click at [122, 56] on select "Select Item... YES NO" at bounding box center [306, 56] width 405 height 11
click at [104, 51] on select "Select Item... YES NO" at bounding box center [306, 56] width 405 height 11
select select "efdfc372-da28-48aa-82f0-d86e80c7002d"
click at [113, 91] on select "Select Item... YES NO" at bounding box center [306, 93] width 405 height 11
click at [104, 88] on select "Select Item... YES NO" at bounding box center [306, 93] width 405 height 11
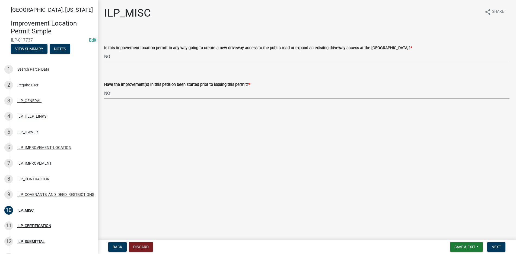
select select "87690217-1c5d-4f3f-89a3-85c12ce3295a"
click at [494, 244] on span "Next" at bounding box center [495, 246] width 9 height 4
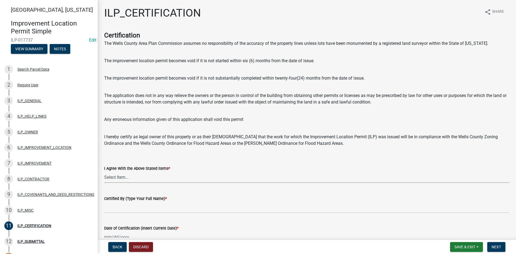
click at [123, 176] on select "Select Item... Yes" at bounding box center [306, 176] width 405 height 11
click at [104, 171] on select "Select Item... Yes" at bounding box center [306, 176] width 405 height 11
select select "bd96893d-fc5a-4886-96bc-c23f48f60341"
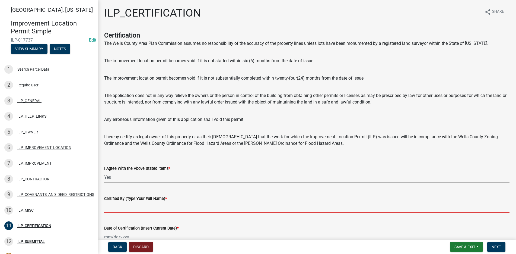
click at [112, 210] on input "Certified By (Type Your Full Name) *" at bounding box center [306, 207] width 405 height 11
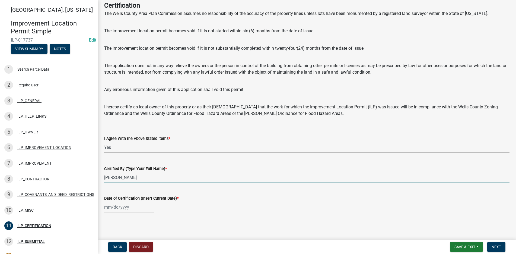
scroll to position [31, 0]
type input "[PERSON_NAME]"
click at [122, 204] on div at bounding box center [129, 205] width 50 height 11
select select "10"
select select "2025"
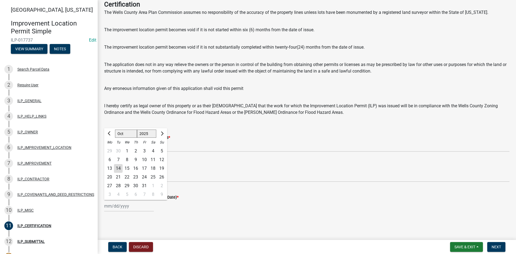
click at [120, 166] on div "14" at bounding box center [118, 168] width 9 height 9
type input "[DATE]"
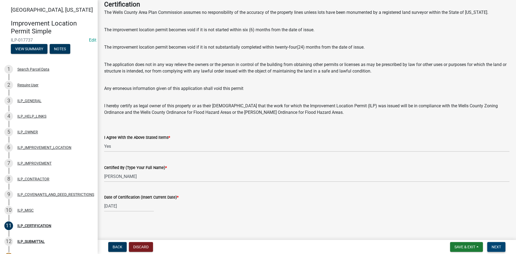
click at [495, 245] on span "Next" at bounding box center [495, 246] width 9 height 4
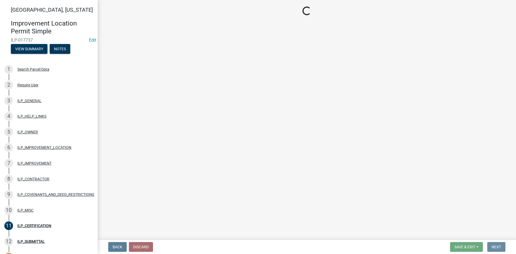
scroll to position [0, 0]
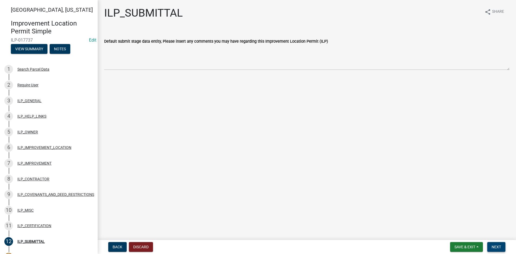
click at [494, 244] on span "Next" at bounding box center [495, 246] width 9 height 4
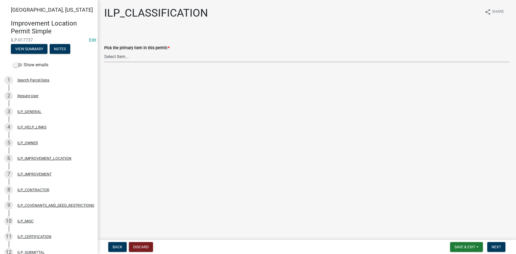
click at [119, 55] on select "Select Item... Accessory Structure (Addition) Accessory Structure (NEW) Busines…" at bounding box center [306, 56] width 405 height 11
click at [104, 51] on select "Select Item... Accessory Structure (Addition) Accessory Structure (NEW) Busines…" at bounding box center [306, 56] width 405 height 11
select select "e6454b4c-b350-4ead-a700-ed47372aa30f"
click at [499, 245] on span "Next" at bounding box center [495, 246] width 9 height 4
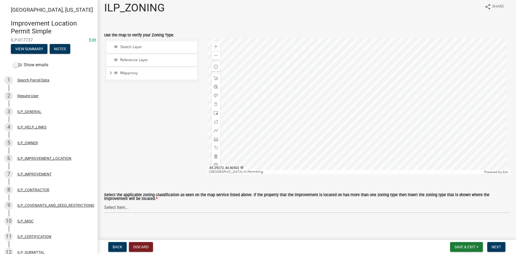
scroll to position [7, 0]
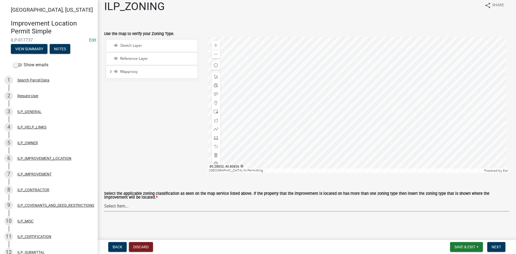
click at [115, 205] on select "Select Item... A-1 "Agricultural Intensive" A-R "Agricultural Residential" S-1 …" at bounding box center [306, 205] width 405 height 11
click at [104, 200] on select "Select Item... A-1 "Agricultural Intensive" A-R "Agricultural Residential" S-1 …" at bounding box center [306, 205] width 405 height 11
select select "077e72d7-ee28-42b3-b13f-4b6ba4a9753a"
click at [501, 244] on button "Next" at bounding box center [496, 247] width 18 height 10
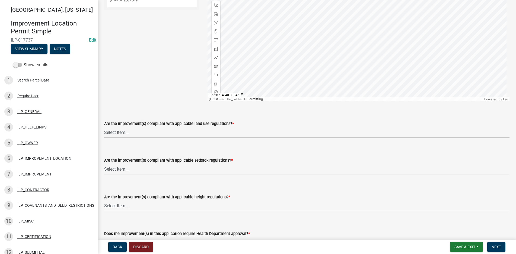
scroll to position [81, 0]
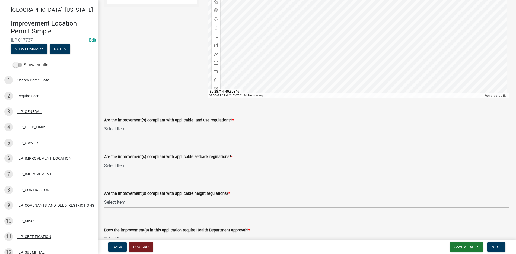
click at [116, 127] on select "Select Item... YES NO" at bounding box center [306, 128] width 405 height 11
click at [104, 123] on select "Select Item... YES NO" at bounding box center [306, 128] width 405 height 11
select select "83ffa5df-1258-41bd-a108-9f2370541ef9"
click at [118, 164] on select "Select Item... YES NO" at bounding box center [306, 165] width 405 height 11
click at [104, 160] on select "Select Item... YES NO" at bounding box center [306, 165] width 405 height 11
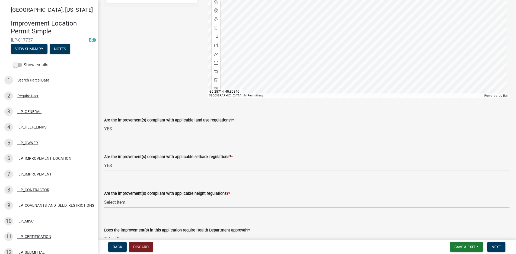
select select "e76e6c03-c199-4125-95d7-daca193c3739"
click at [119, 197] on select "Select Item... YES NO" at bounding box center [306, 201] width 405 height 11
click at [362, 98] on div at bounding box center [358, 30] width 302 height 136
click at [349, 66] on div at bounding box center [358, 30] width 302 height 136
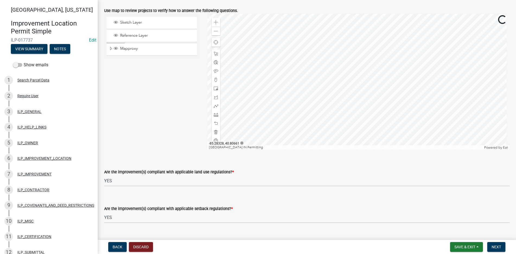
scroll to position [0, 0]
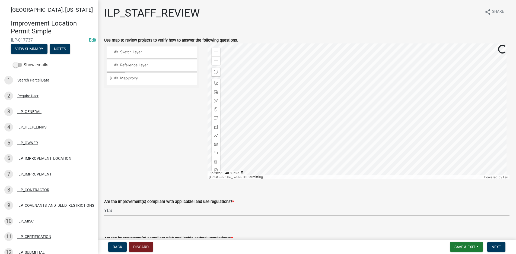
click at [407, 118] on div at bounding box center [358, 111] width 302 height 136
click at [407, 107] on div at bounding box center [358, 111] width 302 height 136
click at [448, 93] on div at bounding box center [358, 111] width 302 height 136
click at [377, 110] on div at bounding box center [358, 111] width 302 height 136
click at [471, 244] on span "Save & Exit" at bounding box center [464, 246] width 21 height 4
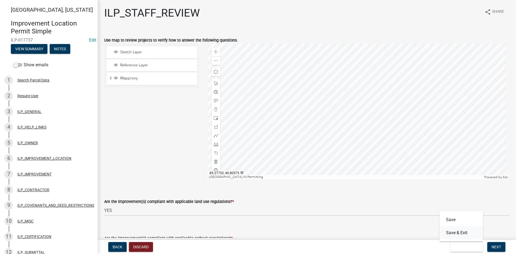
click at [457, 231] on button "Save & Exit" at bounding box center [460, 232] width 43 height 13
